Goal: Use online tool/utility

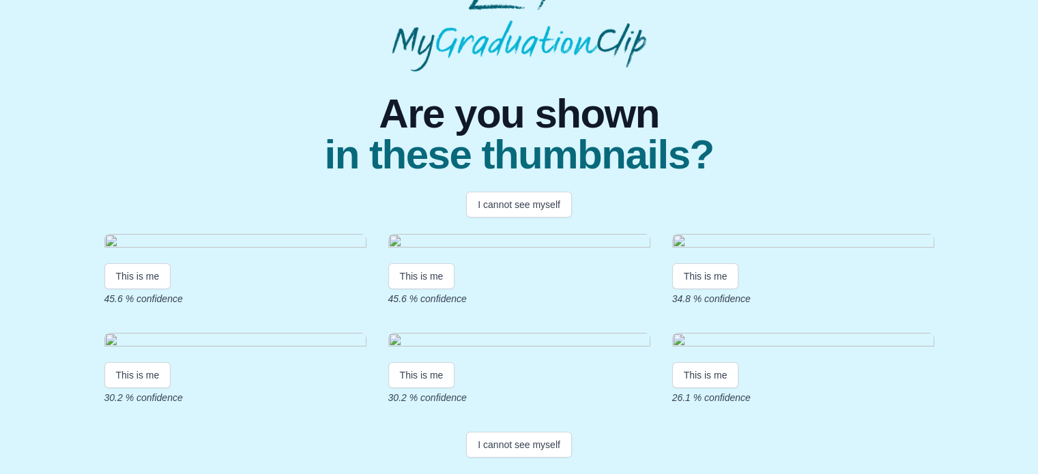
scroll to position [306, 0]
click at [546, 445] on button "I cannot see myself" at bounding box center [519, 445] width 106 height 26
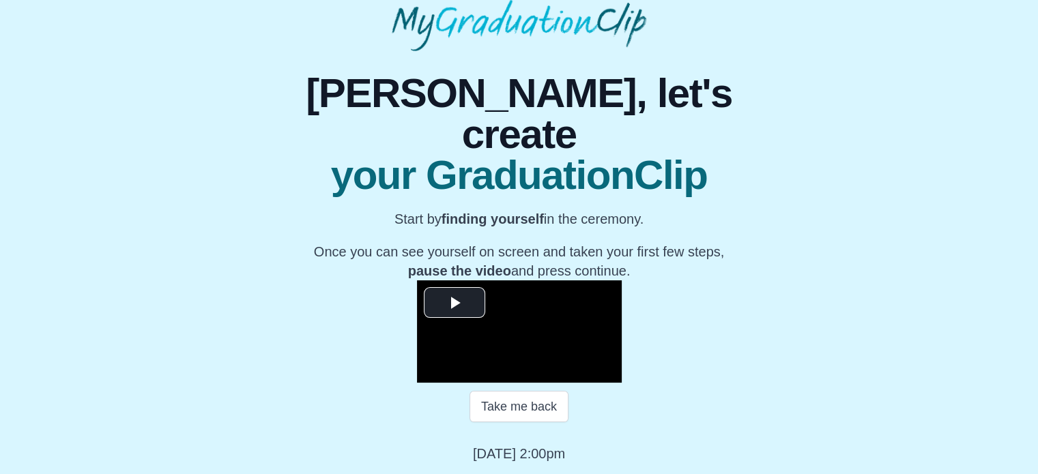
scroll to position [218, 0]
click at [455, 302] on span "Video Player" at bounding box center [455, 302] width 0 height 0
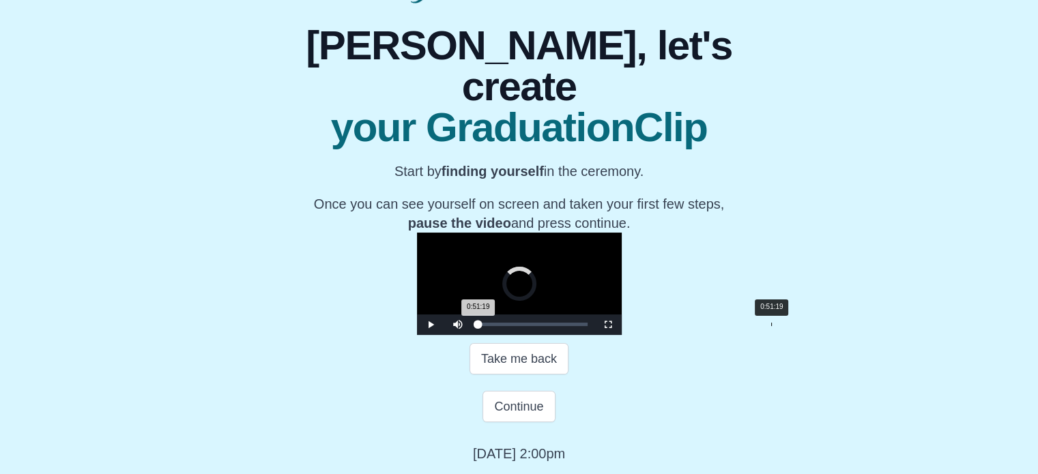
click at [771, 326] on div "0:51:19" at bounding box center [771, 324] width 1 height 3
click at [746, 326] on div "0:46:53" at bounding box center [746, 324] width 1 height 3
click at [594, 335] on div "Loaded : 0% 0:48:41 0:48:41 Progress : 0%" at bounding box center [533, 325] width 123 height 20
click at [594, 335] on div "Loaded : 0% 0:50:00 0:50:00 Progress : 0%" at bounding box center [533, 325] width 123 height 20
click at [594, 335] on div "Loaded : 0% 0:52:23 0:52:23 Progress : 0%" at bounding box center [533, 325] width 123 height 20
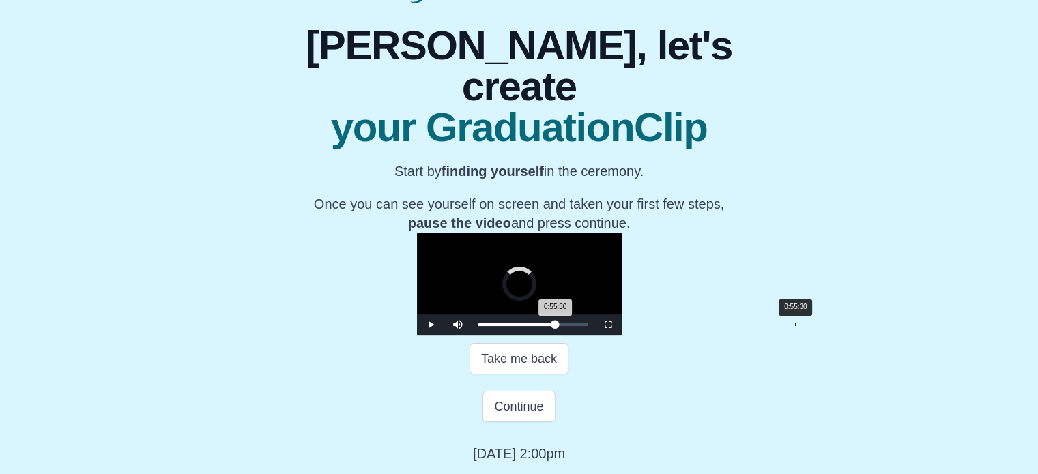
click at [594, 335] on div "Loaded : 0% 0:55:30 0:55:30 Progress : 0%" at bounding box center [533, 325] width 123 height 20
click at [817, 326] on div "0:59:20" at bounding box center [817, 324] width 1 height 3
click at [846, 326] on div "1:04:28" at bounding box center [846, 324] width 1 height 3
click at [879, 326] on div "1:10:13" at bounding box center [879, 324] width 1 height 3
click at [594, 335] on div "Loaded : 0% 1:14:10 1:10:14 Progress : 0%" at bounding box center [533, 325] width 123 height 20
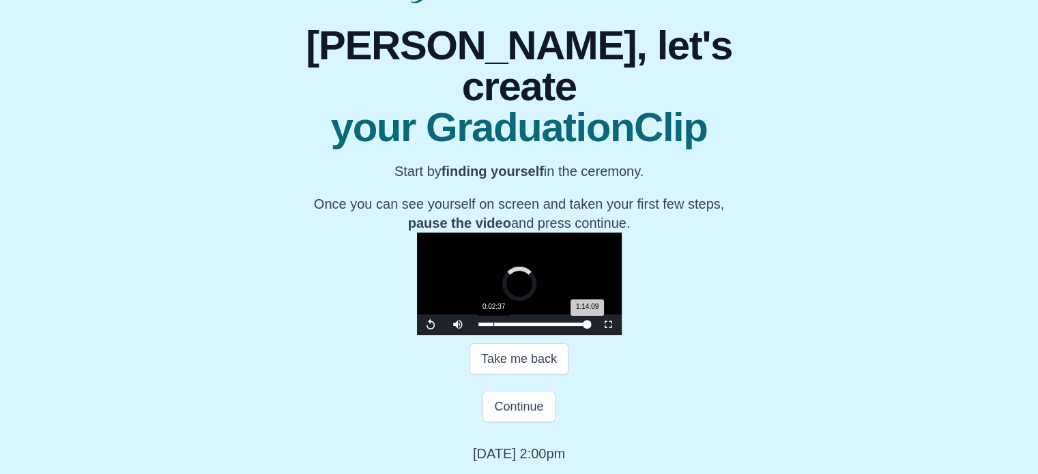
click at [493, 326] on div "0:02:37" at bounding box center [493, 324] width 1 height 3
click at [518, 326] on div "0:06:56" at bounding box center [518, 324] width 1 height 3
click at [472, 335] on div "Loaded : 0% 0:16:44 0:06:56 Progress : 0%" at bounding box center [533, 325] width 123 height 20
drag, startPoint x: 416, startPoint y: 371, endPoint x: 1035, endPoint y: 504, distance: 632.5
click at [1035, 474] on html "**********" at bounding box center [519, 178] width 1038 height 592
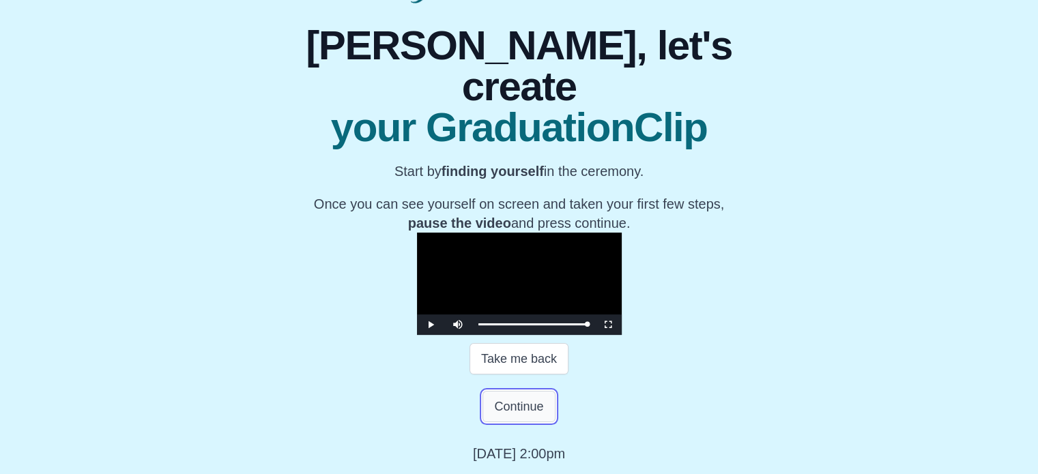
click at [527, 422] on button "Continue" at bounding box center [519, 406] width 72 height 31
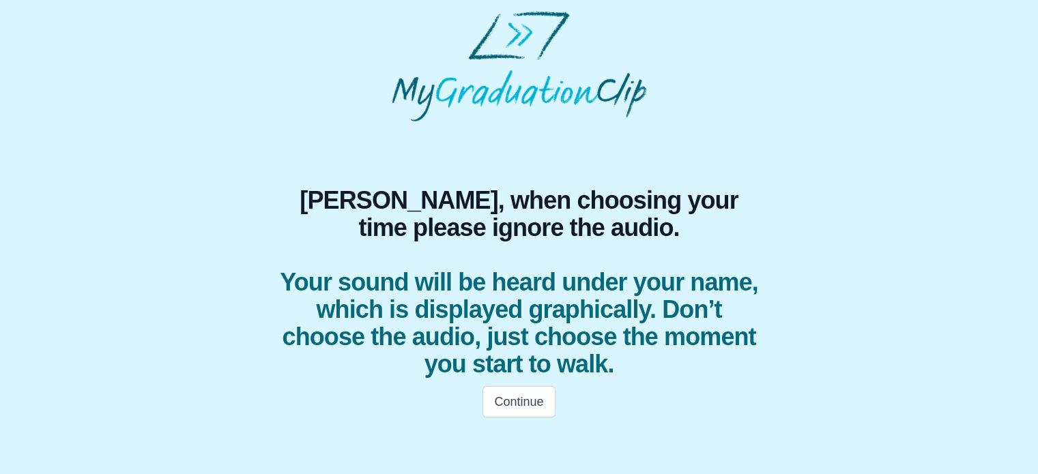
scroll to position [0, 0]
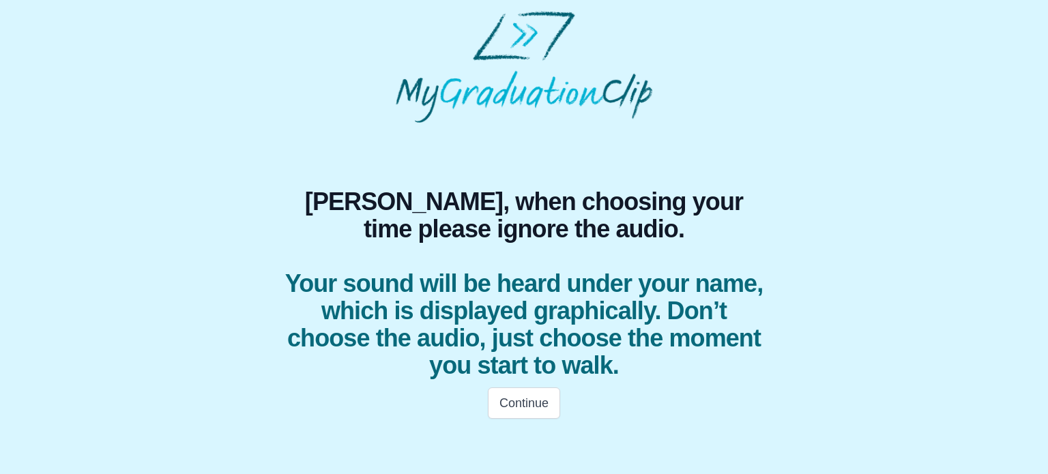
click at [1048, 242] on body "[PERSON_NAME], when choosing your time please ignore the audio. Your sound will…" at bounding box center [524, 219] width 1048 height 438
click at [1048, 323] on body "[PERSON_NAME], when choosing your time please ignore the audio. Your sound will…" at bounding box center [524, 219] width 1048 height 438
click at [536, 403] on button "Continue" at bounding box center [524, 403] width 72 height 31
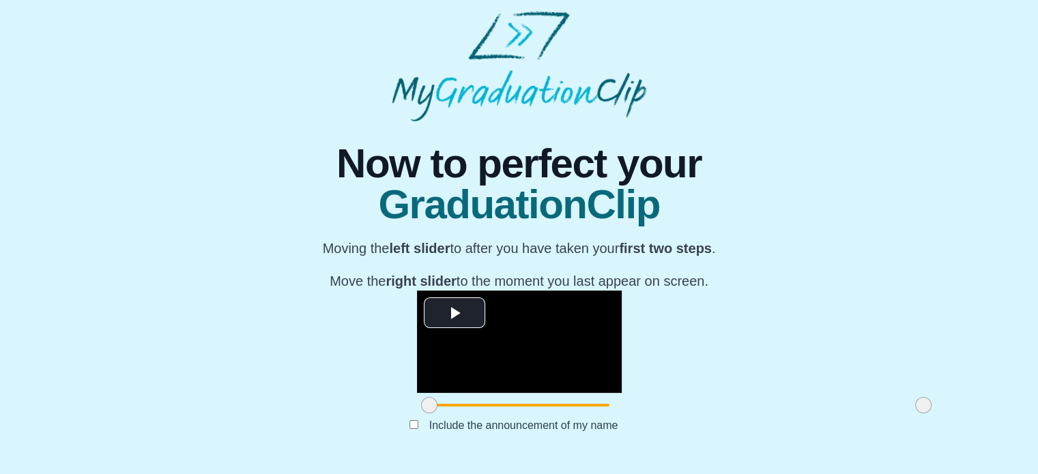
scroll to position [186, 0]
click at [429, 407] on span at bounding box center [676, 405] width 494 height 3
drag, startPoint x: 277, startPoint y: 409, endPoint x: 383, endPoint y: 410, distance: 105.8
click at [523, 410] on span at bounding box center [531, 405] width 16 height 16
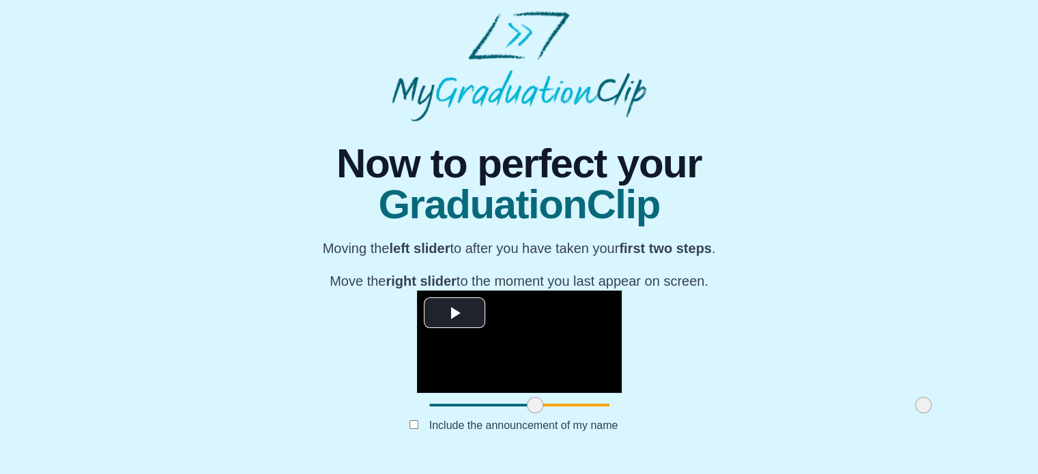
click at [527, 411] on span at bounding box center [535, 405] width 16 height 16
drag, startPoint x: 385, startPoint y: 411, endPoint x: 431, endPoint y: 401, distance: 47.5
click at [561, 401] on div at bounding box center [573, 405] width 25 height 25
drag, startPoint x: 427, startPoint y: 408, endPoint x: 543, endPoint y: 416, distance: 116.3
click at [684, 416] on div at bounding box center [696, 405] width 25 height 25
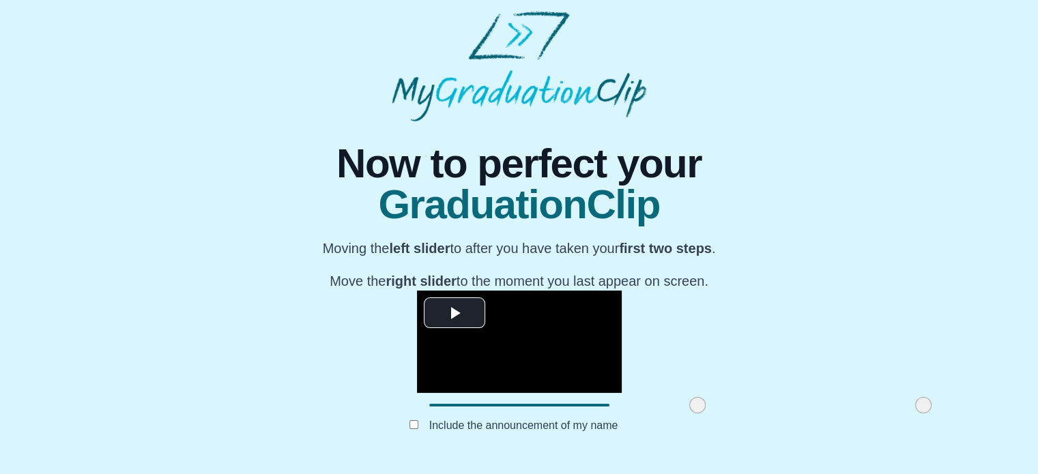
click at [698, 407] on span at bounding box center [811, 405] width 226 height 3
drag, startPoint x: 541, startPoint y: 407, endPoint x: 736, endPoint y: 441, distance: 198.7
click at [736, 441] on div "**********" at bounding box center [518, 290] width 519 height 339
click at [574, 184] on span "GraduationClip" at bounding box center [519, 204] width 393 height 41
